Goal: Task Accomplishment & Management: Manage account settings

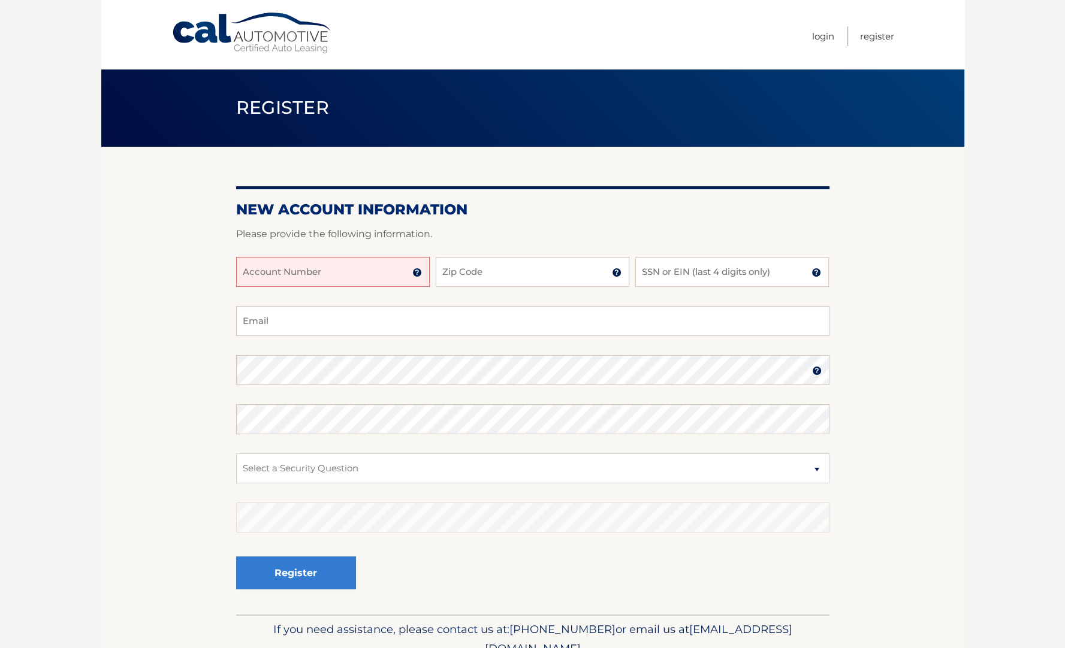
click at [379, 268] on input "Account Number" at bounding box center [333, 272] width 194 height 30
type input "44455991391"
click at [531, 272] on input "Zip Code" at bounding box center [533, 272] width 194 height 30
type input "11743"
click at [799, 273] on input "SSN or EIN (last 4 digits only)" at bounding box center [732, 272] width 194 height 30
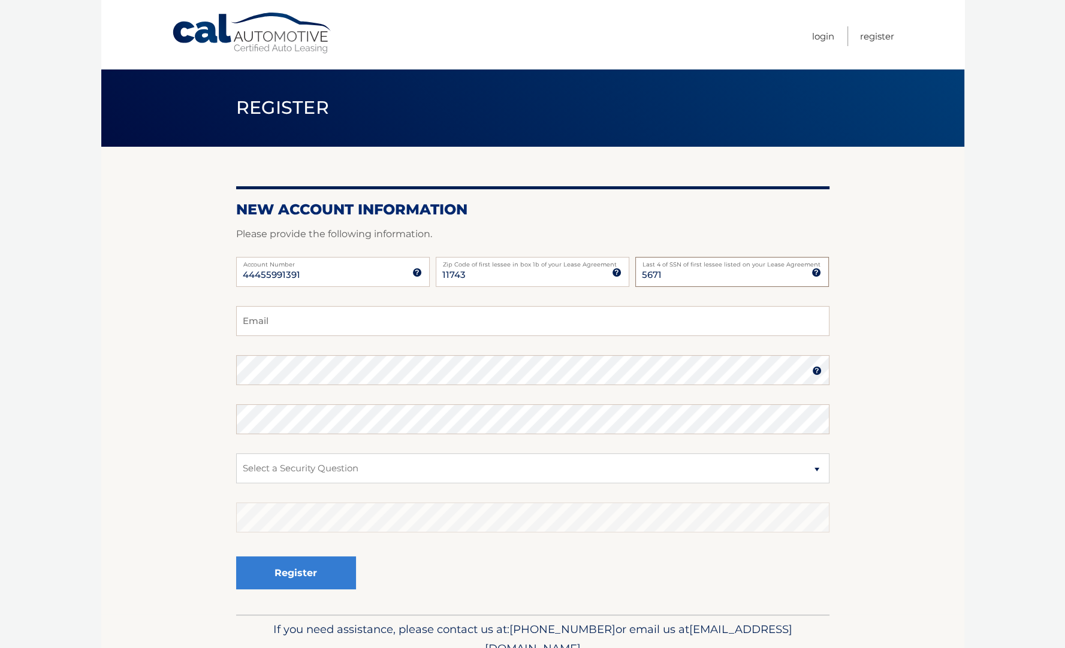
type input "5671"
click at [309, 316] on input "Email" at bounding box center [532, 321] width 593 height 30
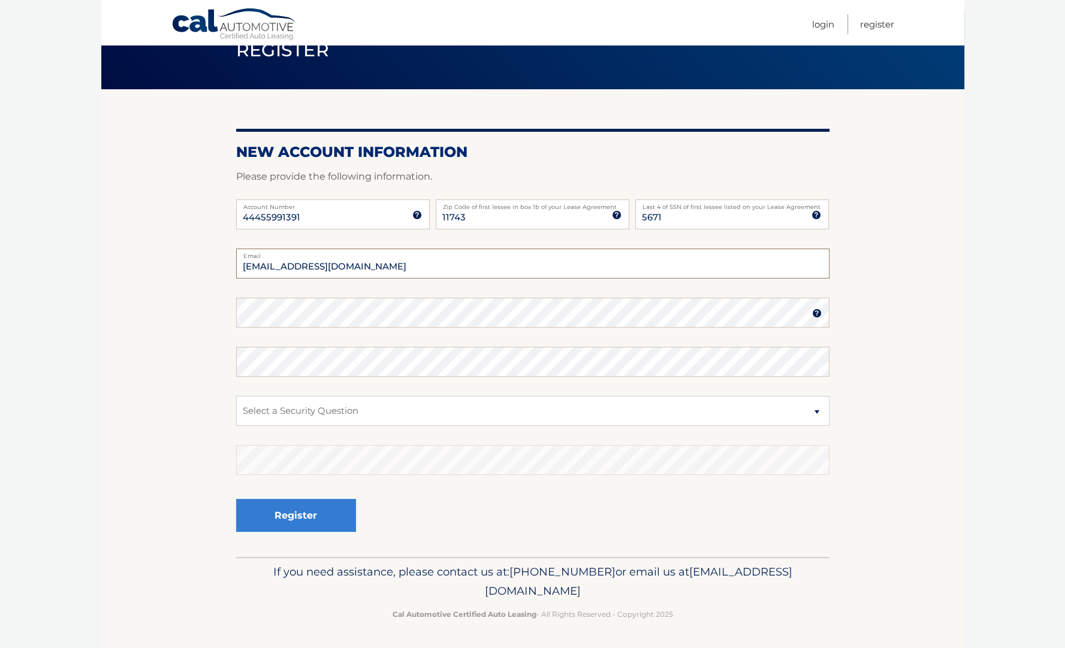
type input "ctsokas@optonline.net"
click at [816, 407] on select "Select a Security Question What was the name of your elementary school? What is…" at bounding box center [532, 411] width 593 height 30
select select "2"
click at [236, 396] on select "Select a Security Question What was the name of your elementary school? What is…" at bounding box center [532, 411] width 593 height 30
click at [298, 519] on button "Register" at bounding box center [296, 515] width 120 height 33
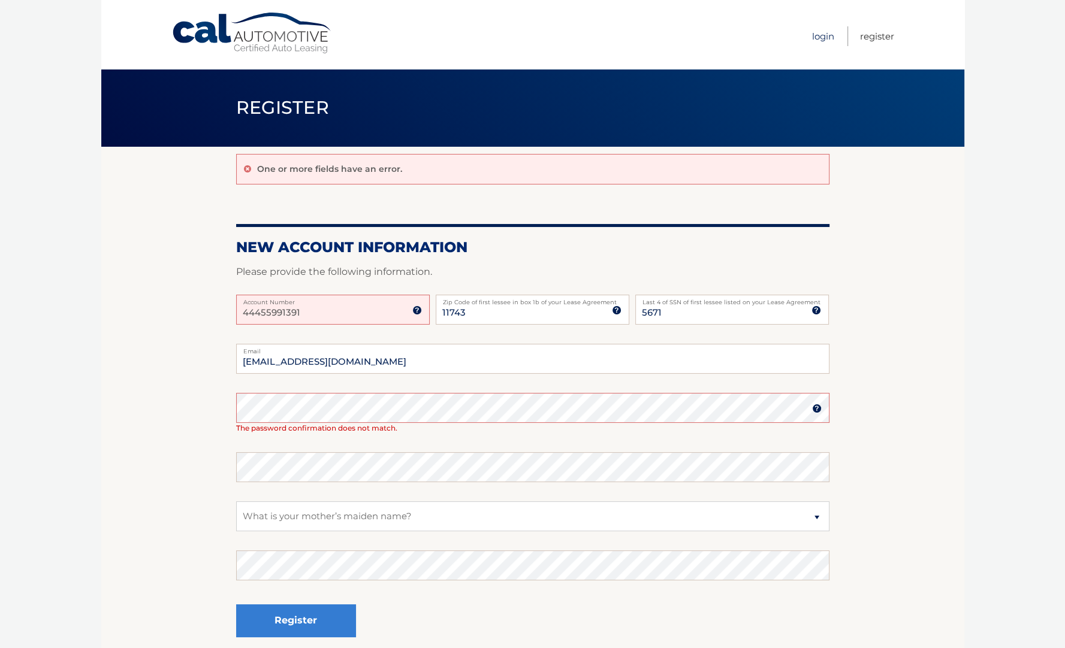
click at [816, 36] on link "Login" at bounding box center [823, 36] width 22 height 20
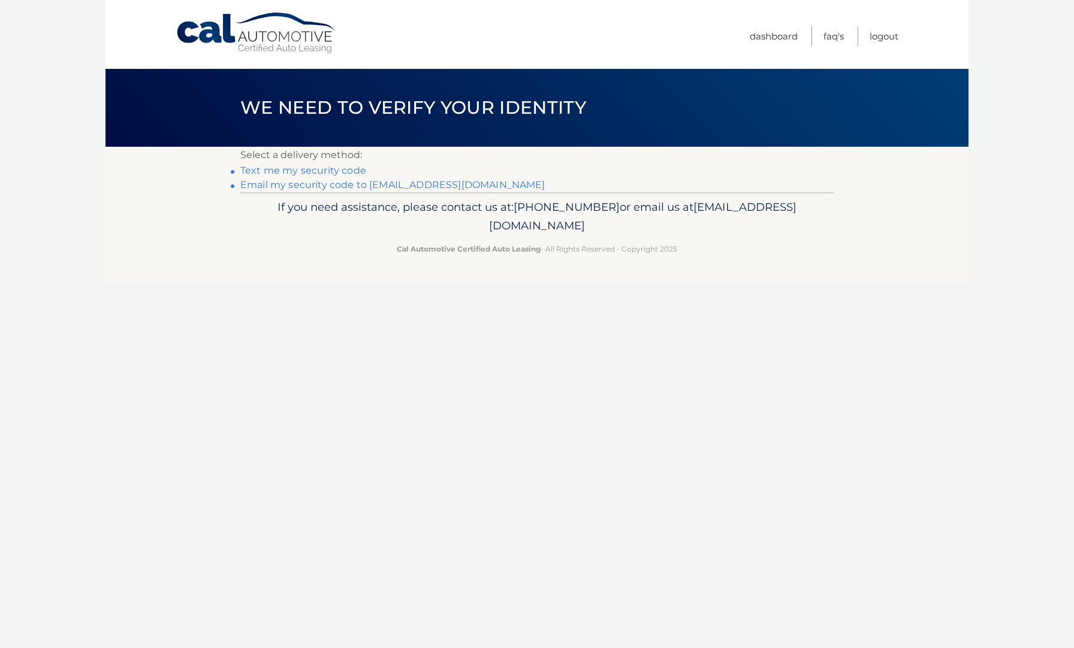
click at [285, 173] on link "Text me my security code" at bounding box center [303, 170] width 126 height 11
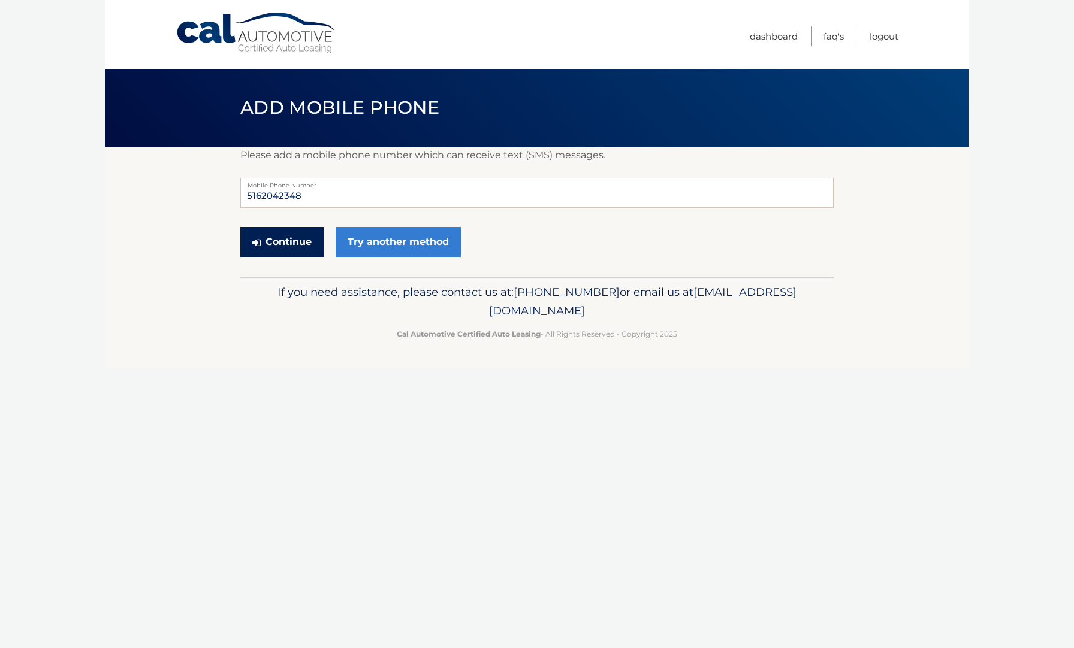
click at [289, 244] on button "Continue" at bounding box center [281, 242] width 83 height 30
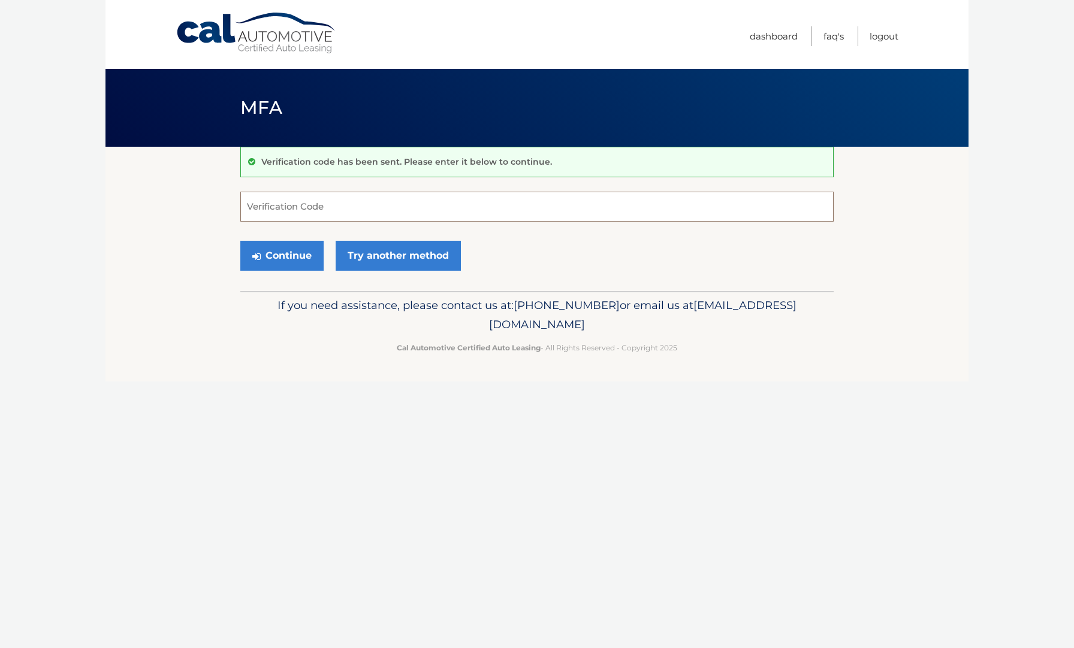
click at [360, 203] on input "Verification Code" at bounding box center [536, 207] width 593 height 30
type input "011378"
click at [291, 258] on button "Continue" at bounding box center [281, 256] width 83 height 30
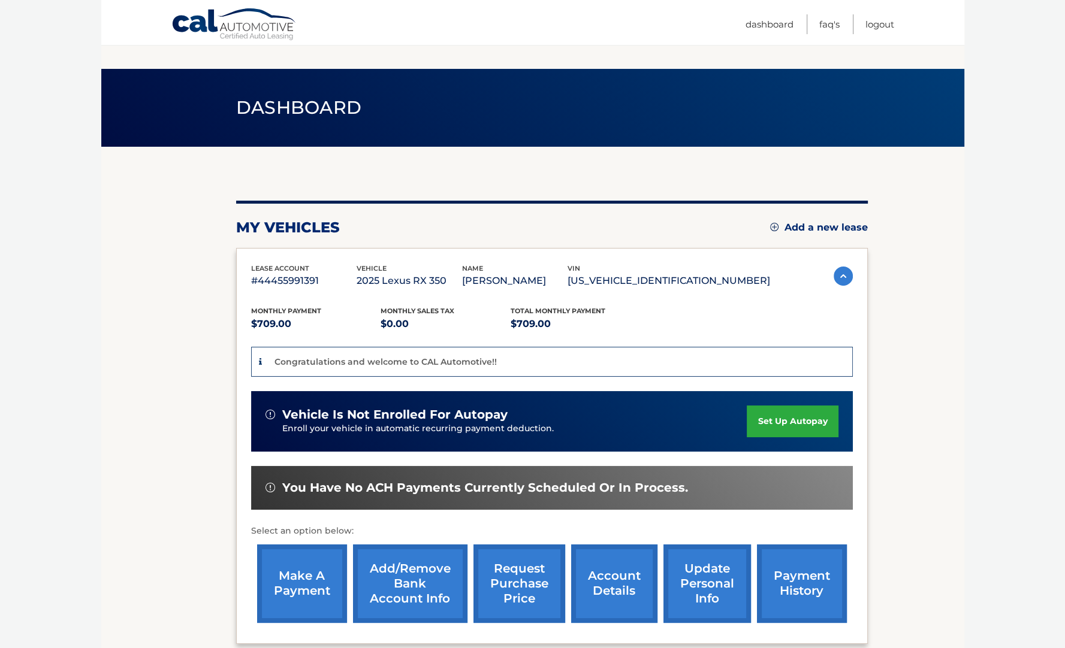
scroll to position [121, 0]
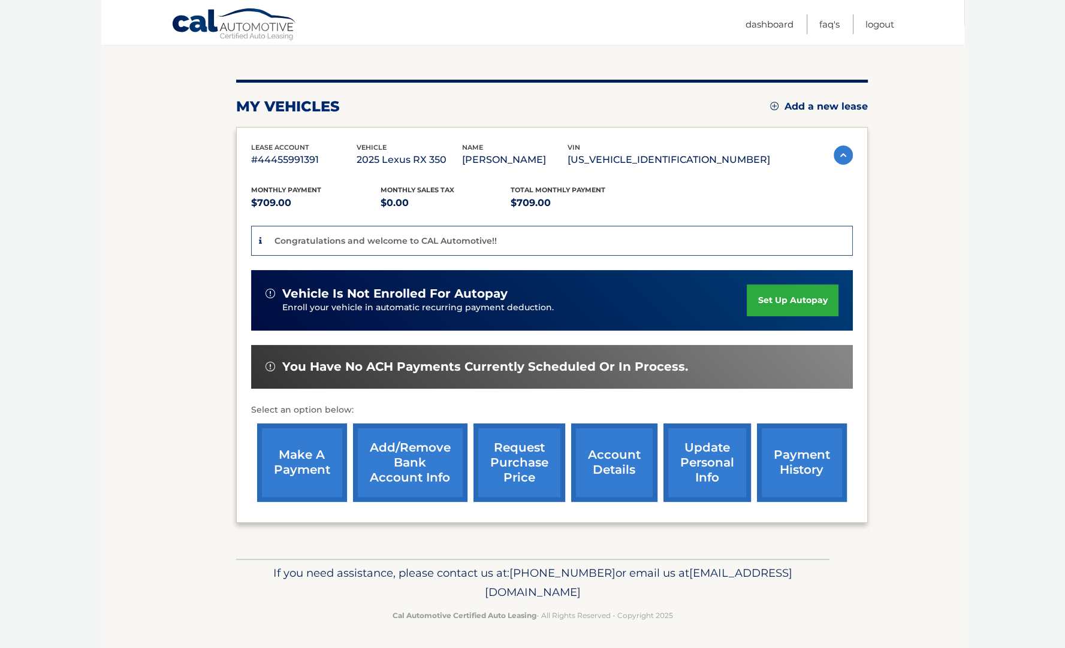
click at [792, 298] on link "set up autopay" at bounding box center [792, 301] width 91 height 32
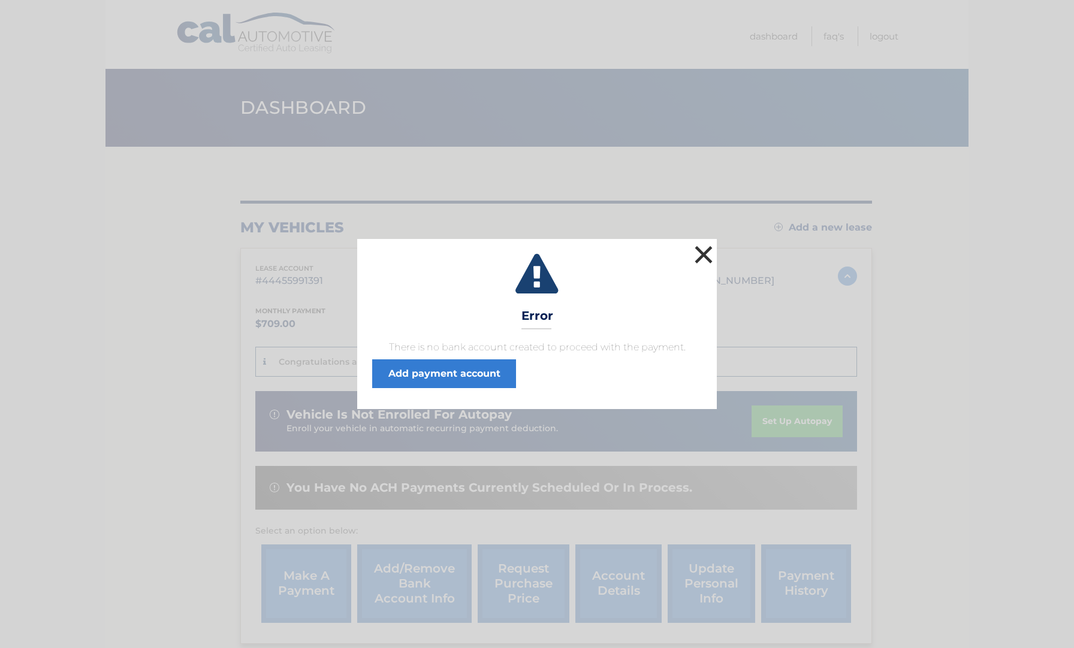
click at [704, 253] on button "×" at bounding box center [703, 255] width 24 height 24
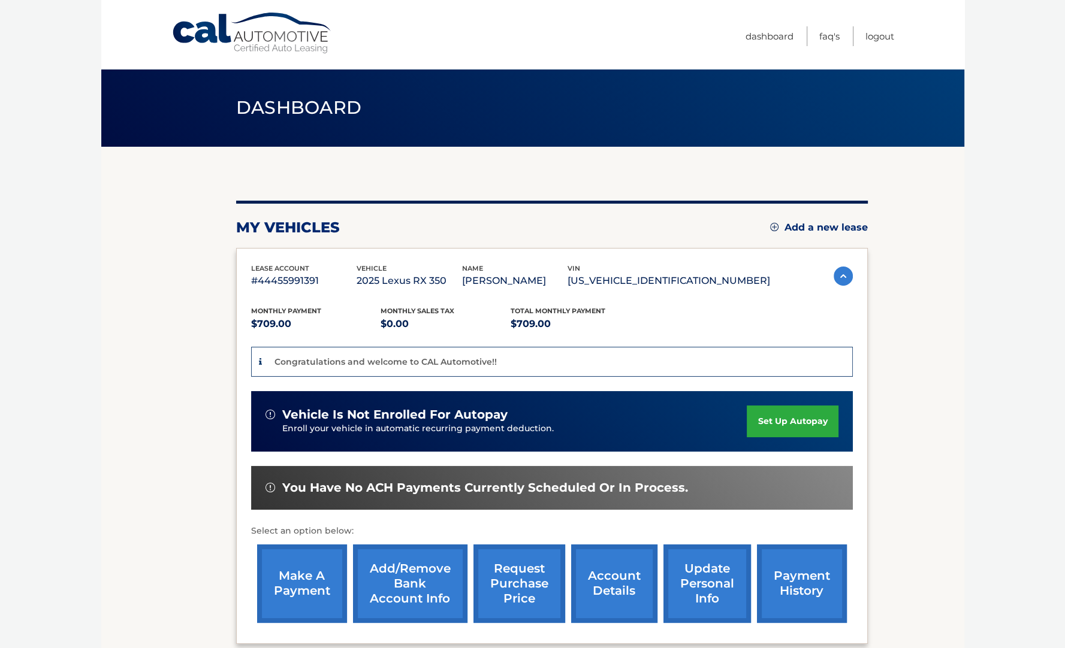
scroll to position [121, 0]
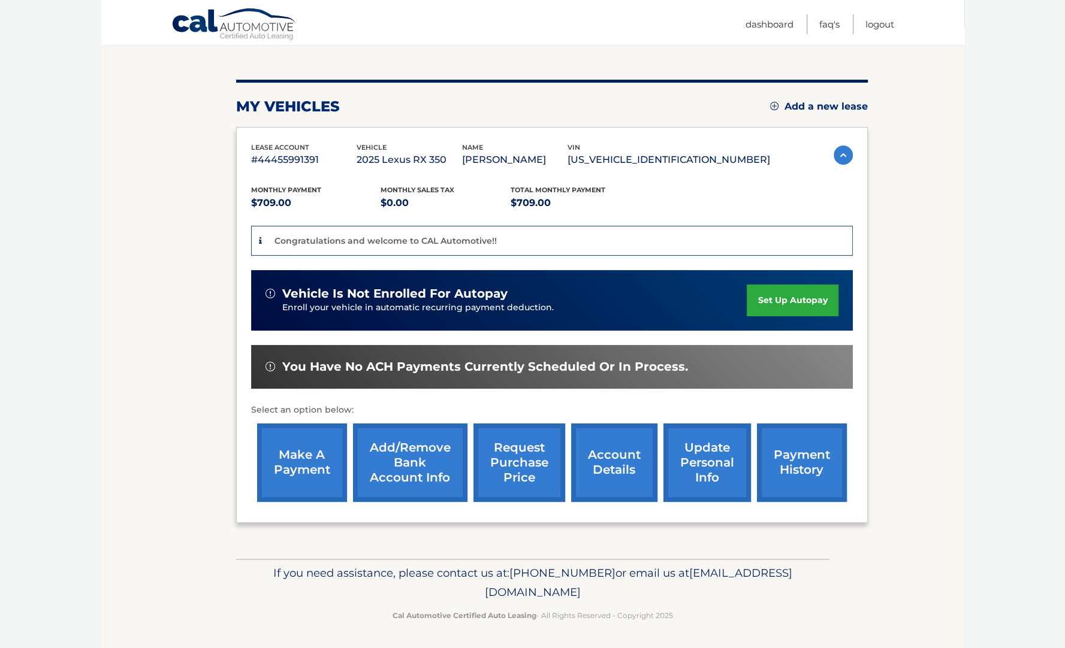
click at [786, 298] on link "set up autopay" at bounding box center [792, 301] width 91 height 32
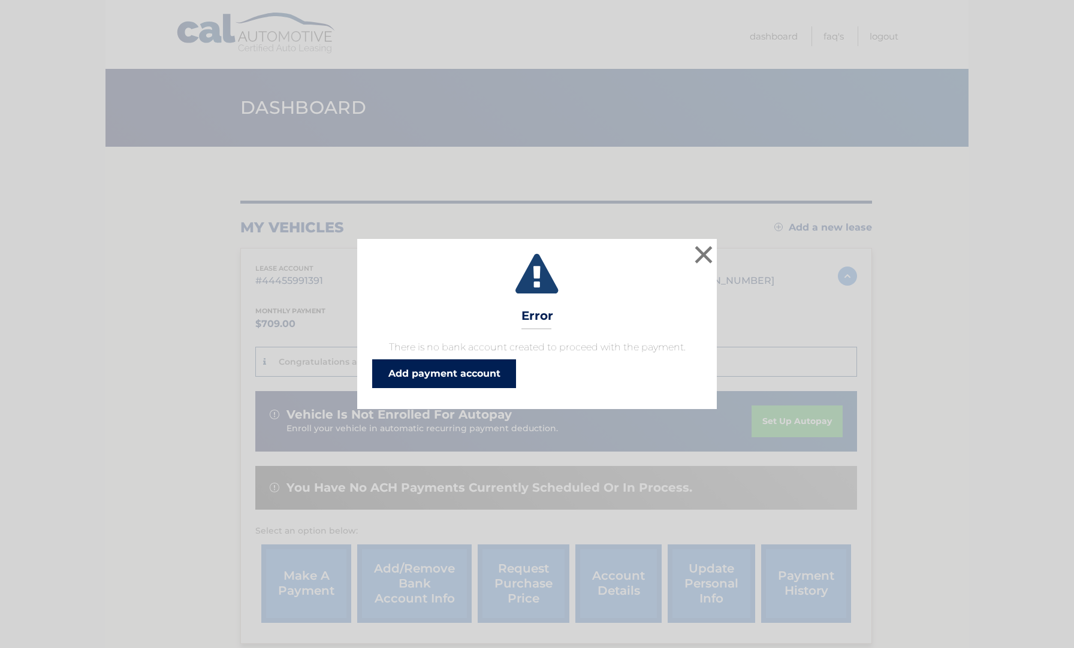
click at [437, 373] on link "Add payment account" at bounding box center [444, 374] width 144 height 29
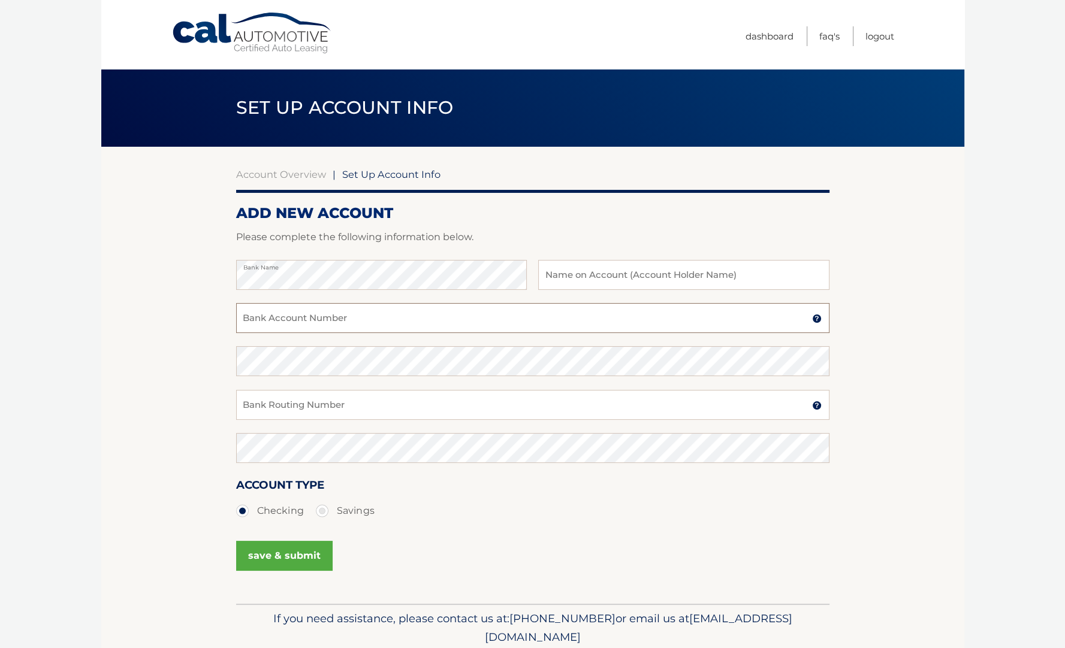
click at [383, 322] on input "Bank Account Number" at bounding box center [532, 318] width 593 height 30
type input "398555893"
click at [392, 407] on input "Bank Routing Number" at bounding box center [532, 405] width 593 height 30
type input "021000021"
click at [282, 552] on button "save & submit" at bounding box center [284, 556] width 96 height 30
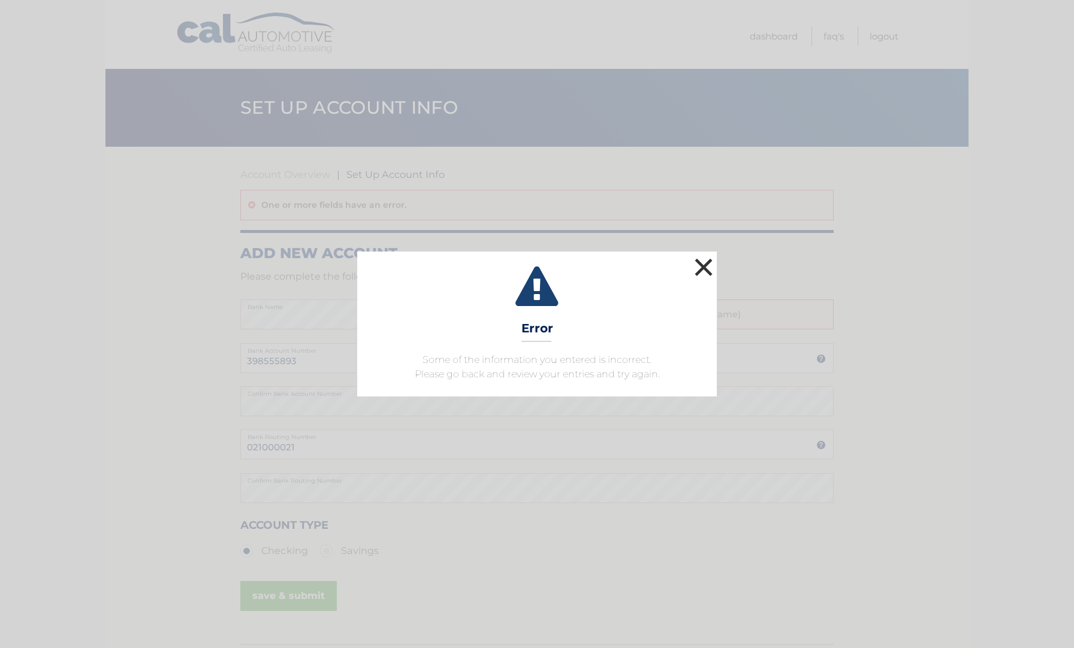
click at [701, 264] on button "×" at bounding box center [703, 267] width 24 height 24
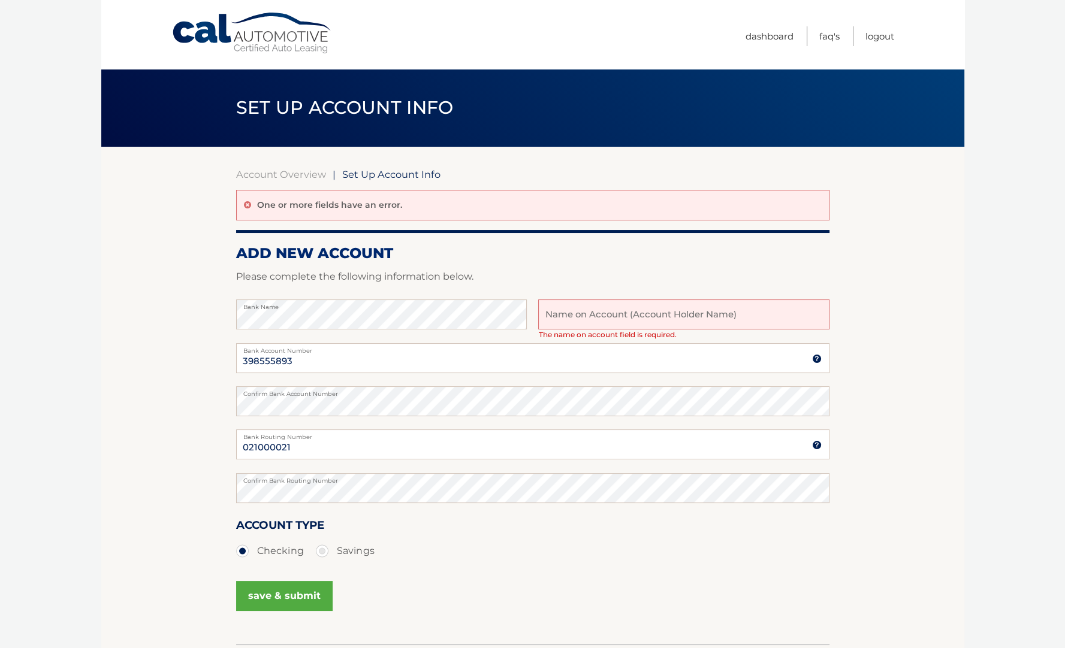
click at [778, 314] on input "text" at bounding box center [683, 315] width 291 height 30
type input "chris tsokas"
click at [286, 596] on button "save & submit" at bounding box center [284, 596] width 96 height 30
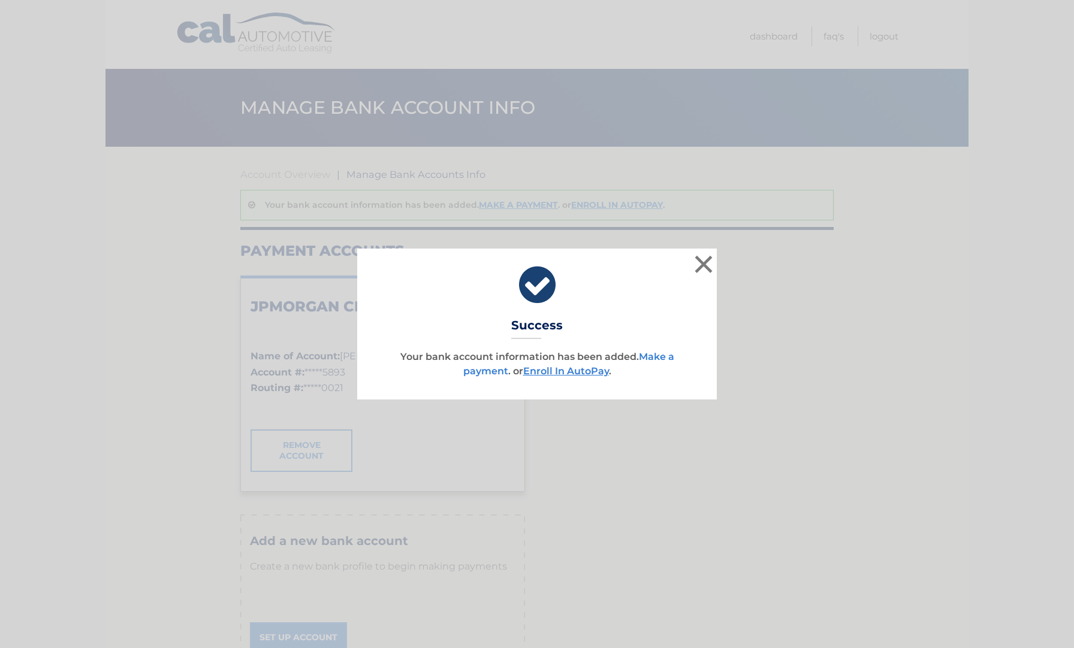
click at [484, 369] on link "Make a payment" at bounding box center [568, 364] width 211 height 26
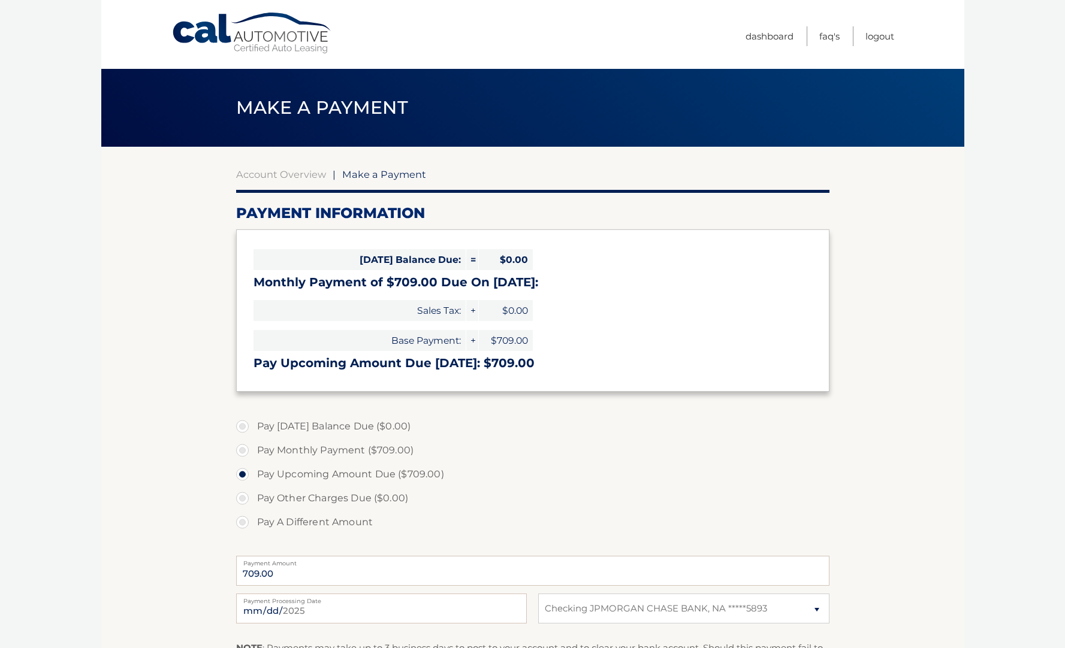
select select "OTQwOGIwMjItMTA3NC00NWUxLTgzNjctZjBiMTM2M2NmMTNk"
click at [763, 35] on link "Dashboard" at bounding box center [769, 36] width 48 height 20
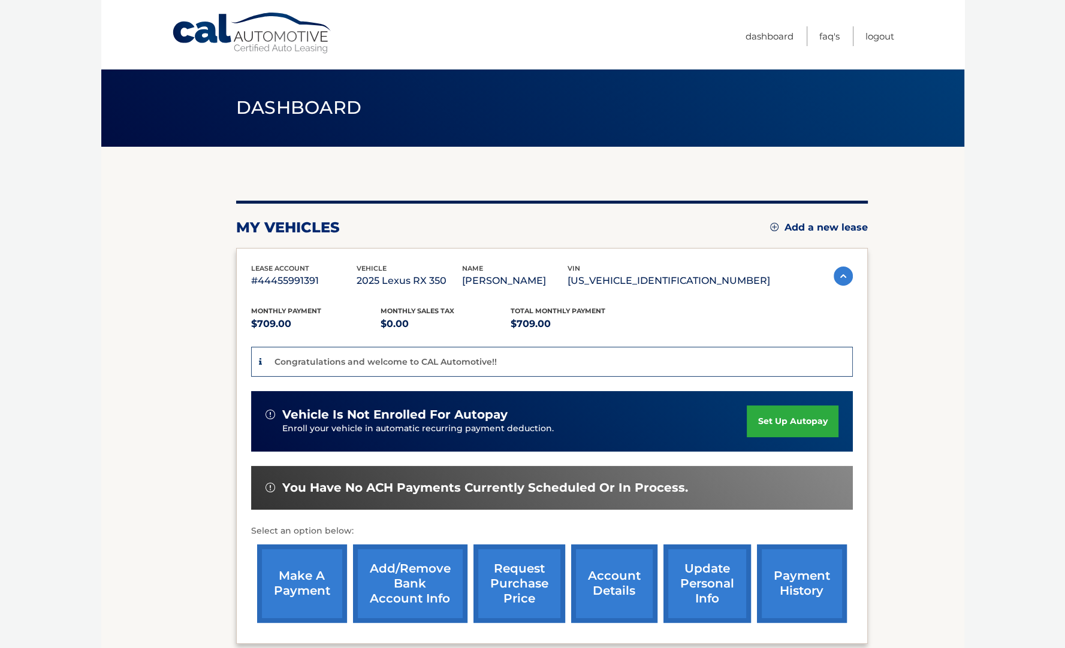
scroll to position [121, 0]
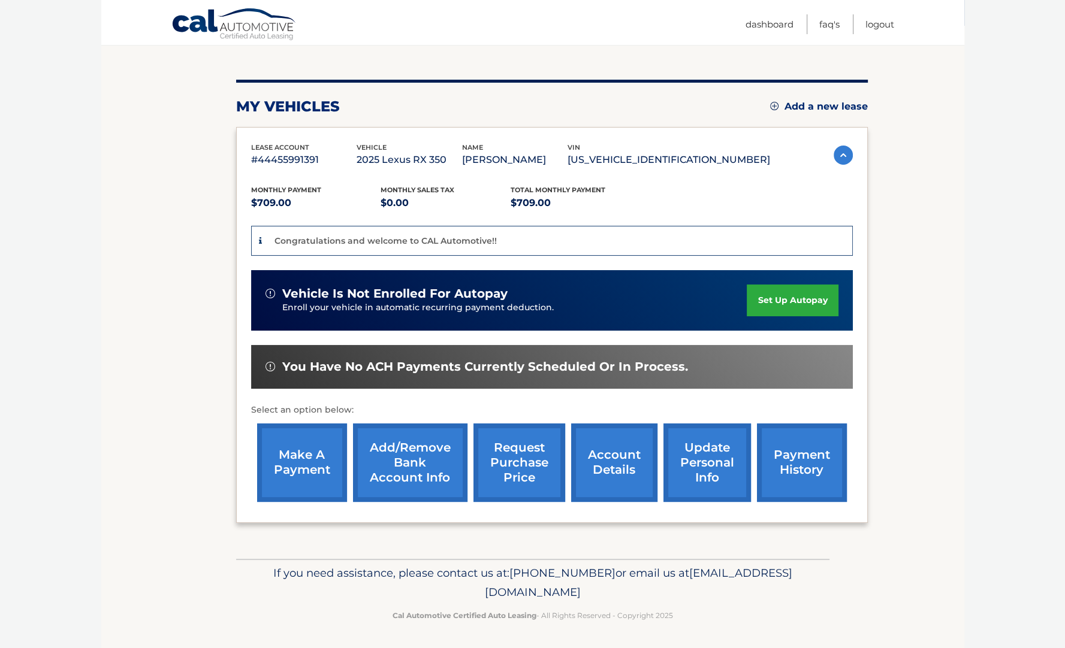
click at [785, 299] on link "set up autopay" at bounding box center [792, 301] width 91 height 32
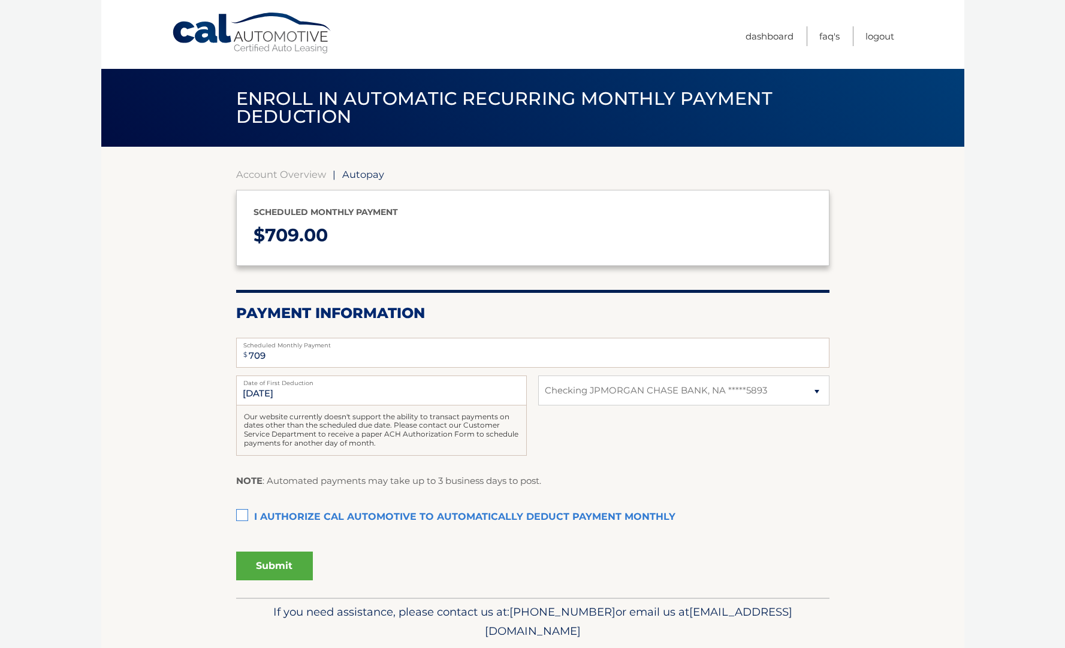
select select "OTQwOGIwMjItMTA3NC00NWUxLTgzNjctZjBiMTM2M2NmMTNk"
click at [240, 514] on label "I authorize cal automotive to automatically deduct payment monthly This checkbo…" at bounding box center [532, 518] width 593 height 24
click at [0, 0] on input "I authorize cal automotive to automatically deduct payment monthly This checkbo…" at bounding box center [0, 0] width 0 height 0
click at [270, 565] on button "Submit" at bounding box center [274, 566] width 77 height 29
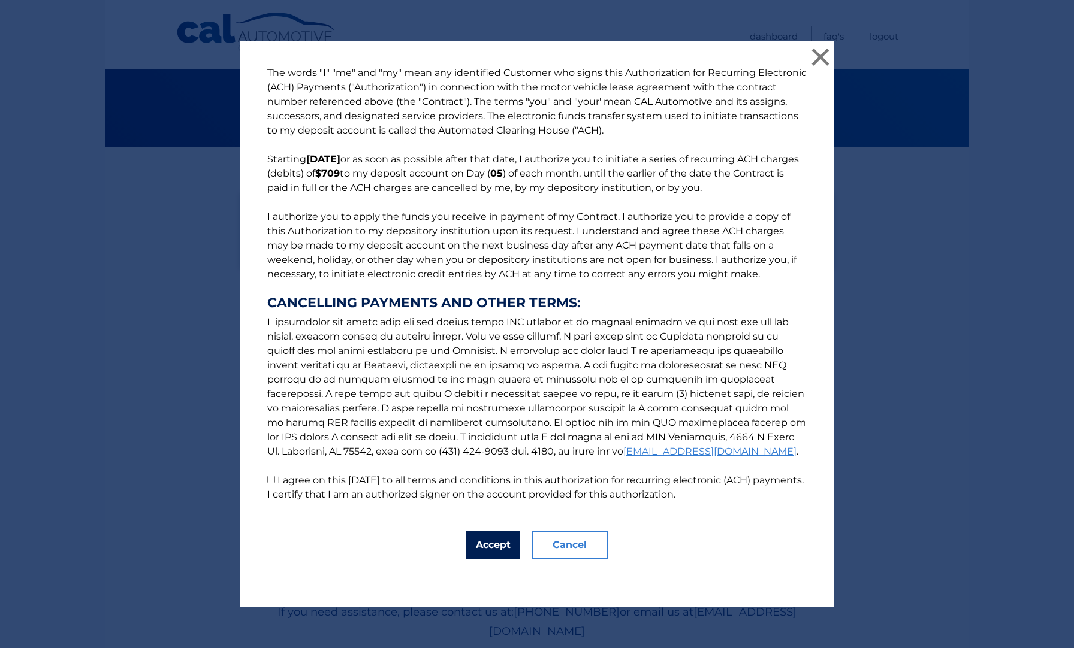
click at [488, 548] on button "Accept" at bounding box center [493, 545] width 54 height 29
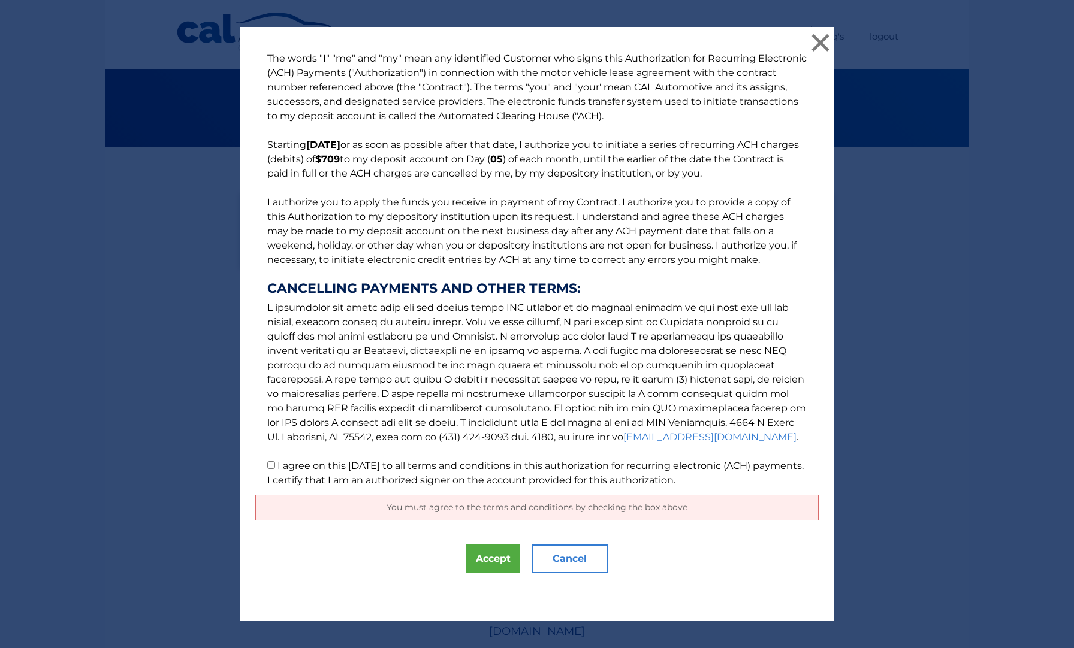
click at [267, 464] on input "I agree on this [DATE] to all terms and conditions in this authorization for re…" at bounding box center [271, 465] width 8 height 8
checkbox input "true"
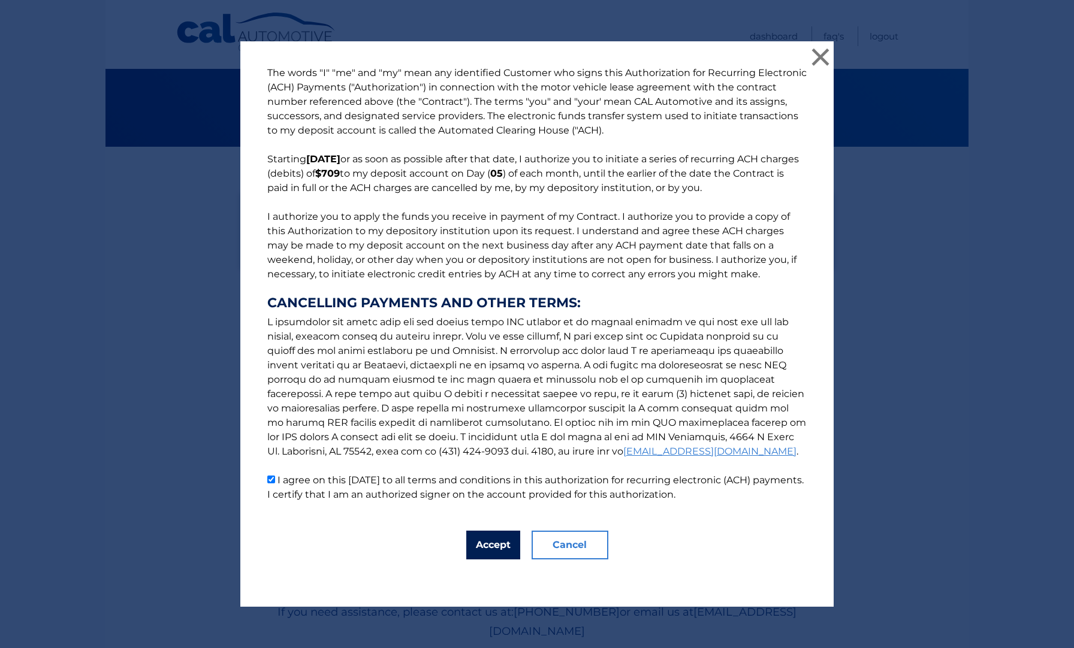
click at [481, 545] on button "Accept" at bounding box center [493, 545] width 54 height 29
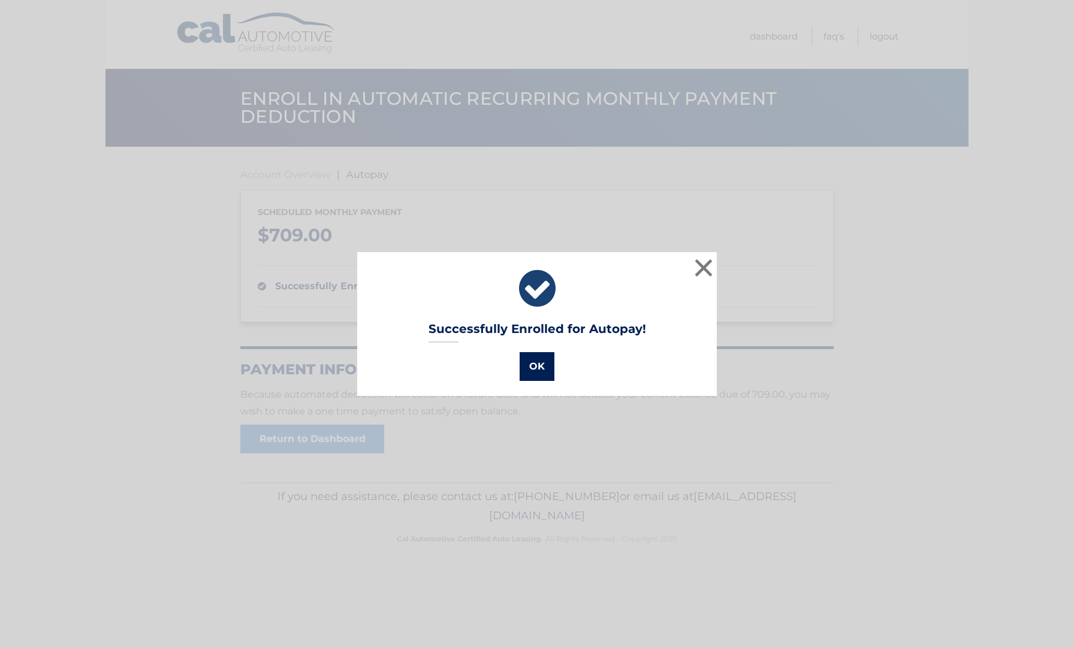
click at [530, 368] on button "OK" at bounding box center [536, 366] width 35 height 29
